Goal: Check status: Check status

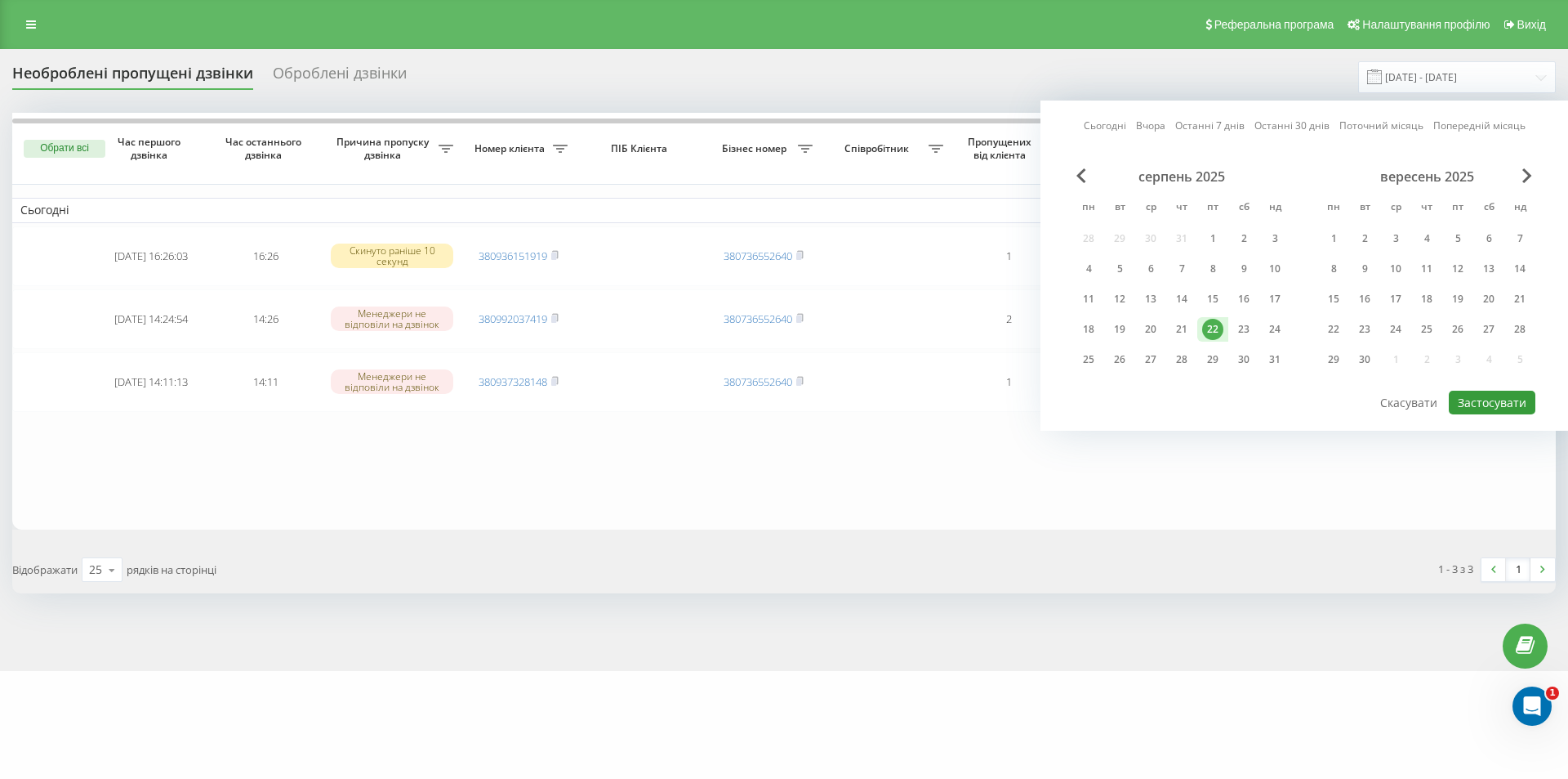
drag, startPoint x: 1462, startPoint y: 398, endPoint x: 1447, endPoint y: 428, distance: 33.5
click at [1462, 398] on button "Застосувати" at bounding box center [1492, 402] width 87 height 24
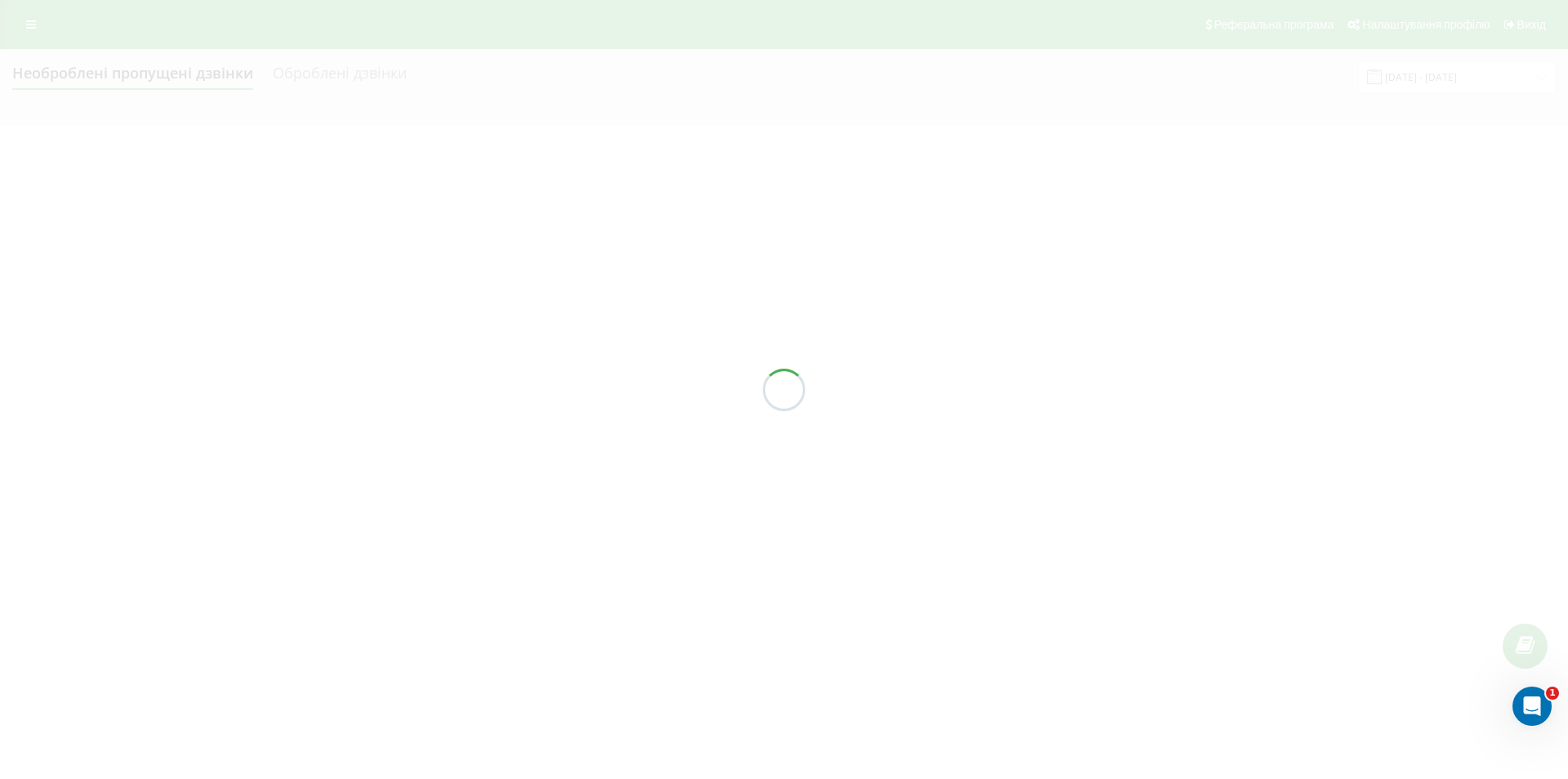
type input "22.08.2025 - 22.08.2025"
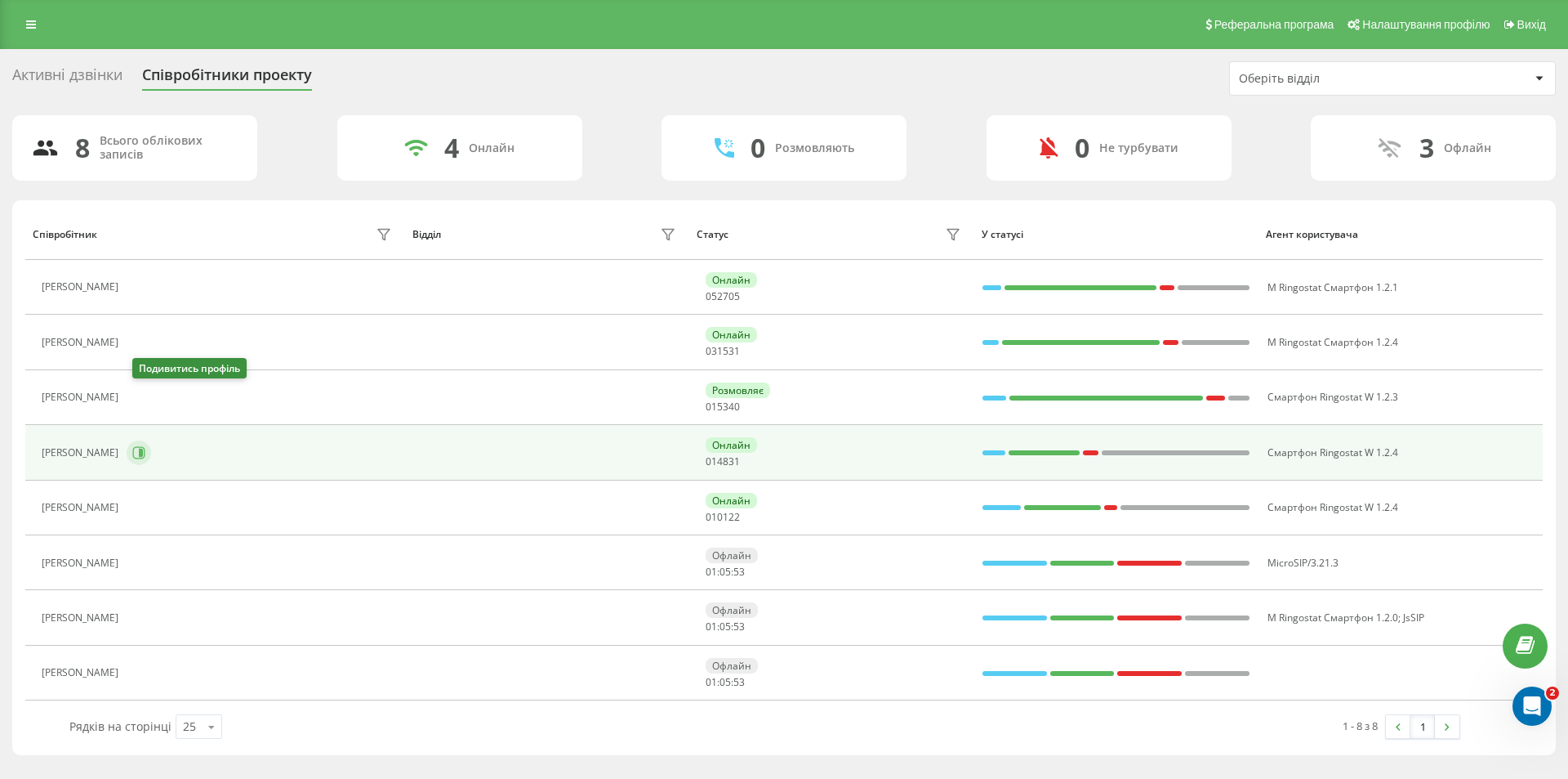
scroll to position [952, 0]
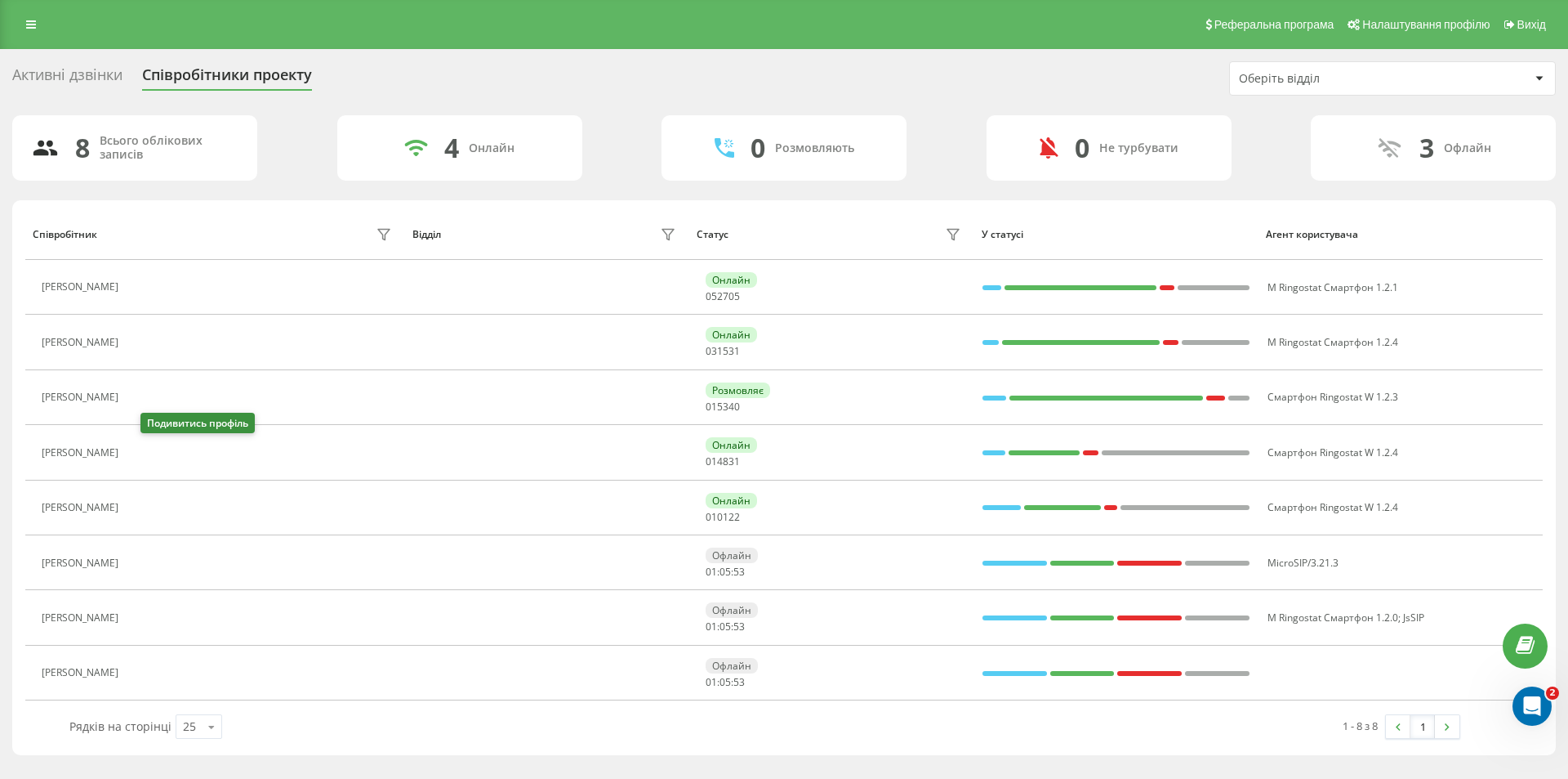
drag, startPoint x: 148, startPoint y: 456, endPoint x: 187, endPoint y: 436, distance: 43.8
click at [143, 456] on icon at bounding box center [136, 452] width 13 height 13
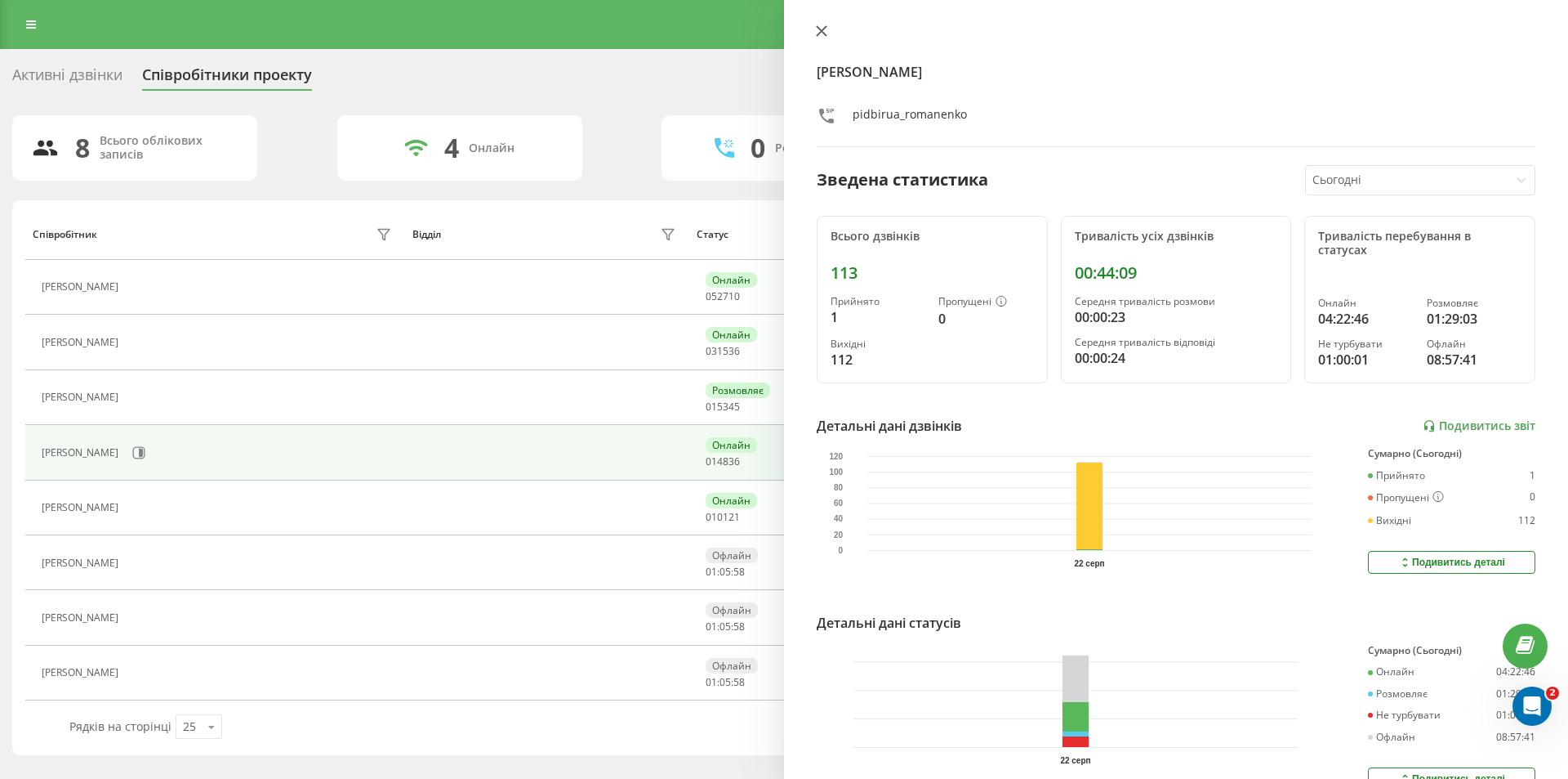
click at [817, 33] on icon at bounding box center [822, 32] width 12 height 12
